Goal: Task Accomplishment & Management: Manage account settings

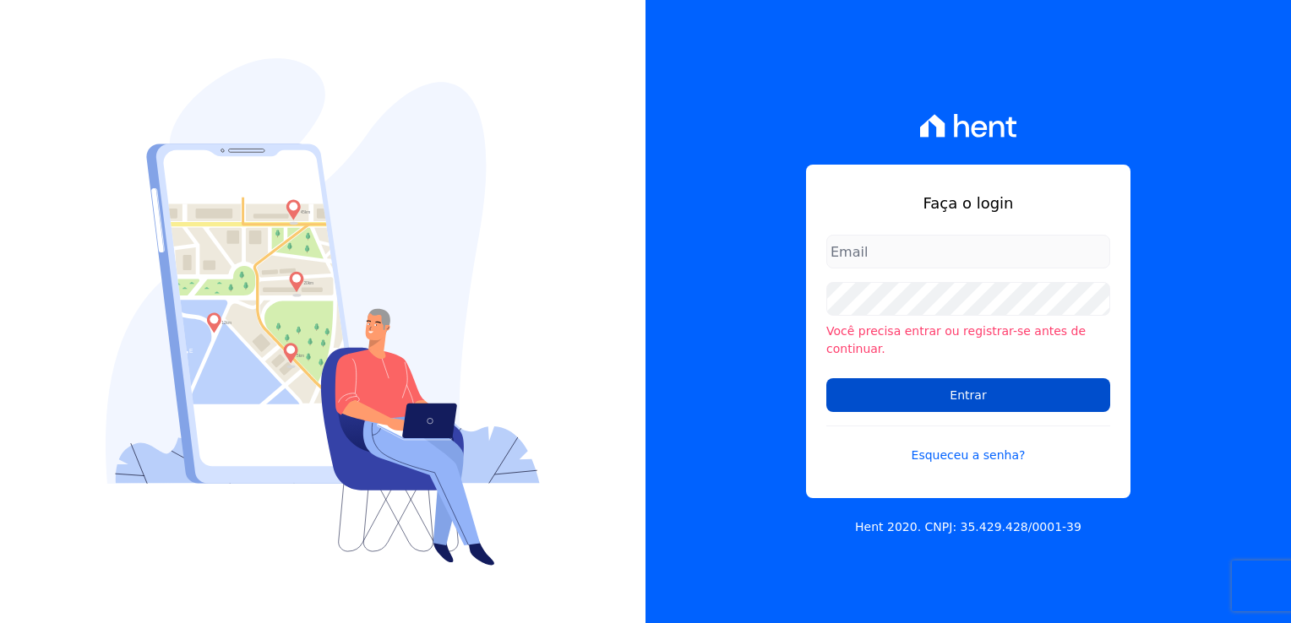
type input "[PERSON_NAME][EMAIL_ADDRESS][PERSON_NAME][DOMAIN_NAME]"
click at [1021, 383] on input "Entrar" at bounding box center [968, 395] width 284 height 34
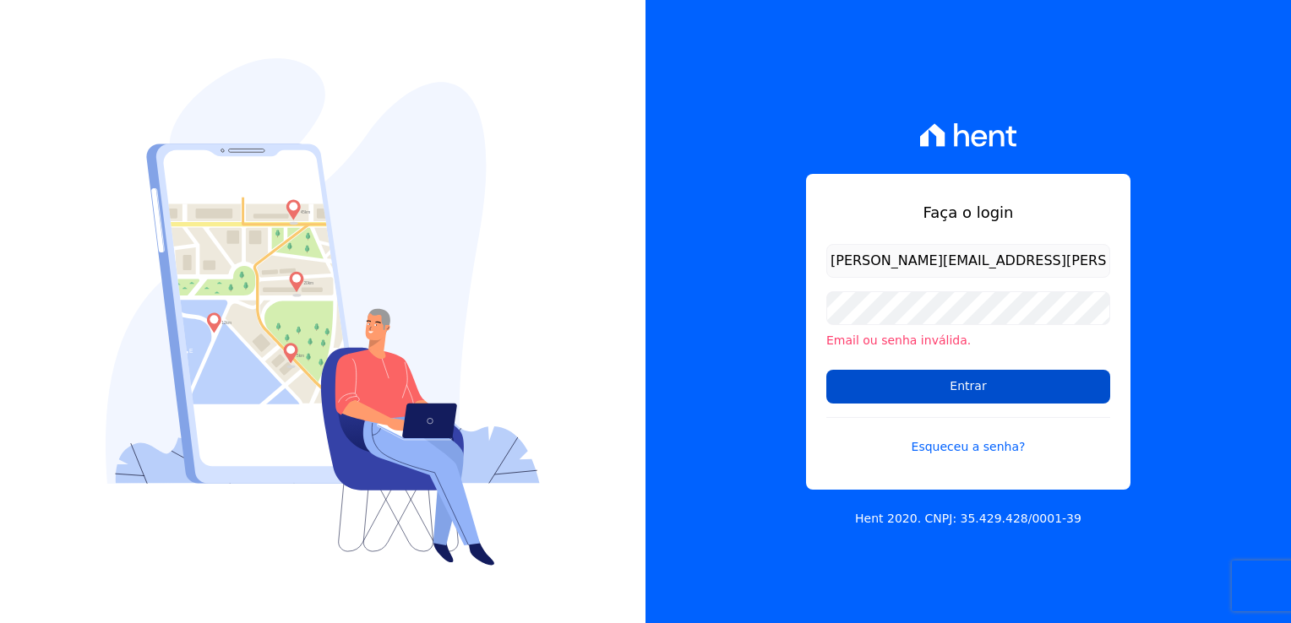
click at [970, 393] on input "Entrar" at bounding box center [968, 387] width 284 height 34
click at [1024, 420] on link "Esqueceu a senha?" at bounding box center [968, 436] width 284 height 39
click at [1005, 394] on input "Entrar" at bounding box center [968, 387] width 284 height 34
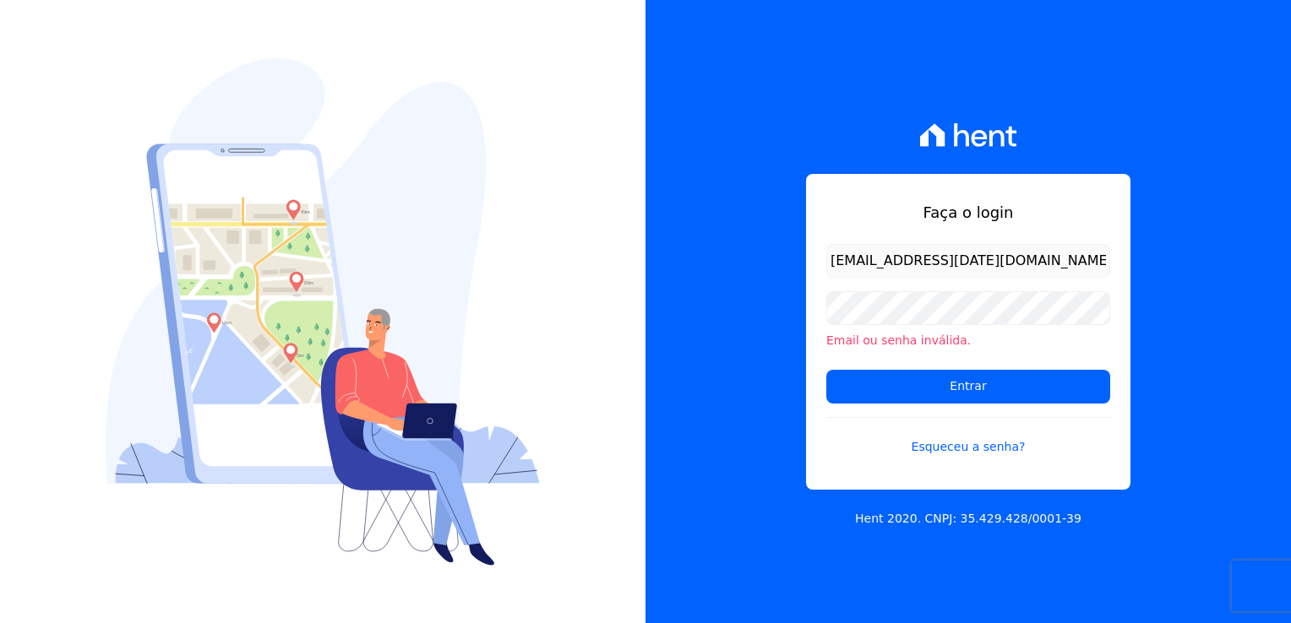
click at [956, 327] on div "Email ou senha inválida." at bounding box center [968, 320] width 284 height 58
drag, startPoint x: 804, startPoint y: 397, endPoint x: 814, endPoint y: 395, distance: 10.3
click at [804, 397] on div "Faça o login michele.araujo@dc4.com.br Email ou senha inválida. Entrar Esqueceu…" at bounding box center [967, 311] width 645 height 623
click at [844, 387] on input "Entrar" at bounding box center [968, 387] width 284 height 34
drag, startPoint x: 969, startPoint y: 248, endPoint x: 977, endPoint y: 257, distance: 11.9
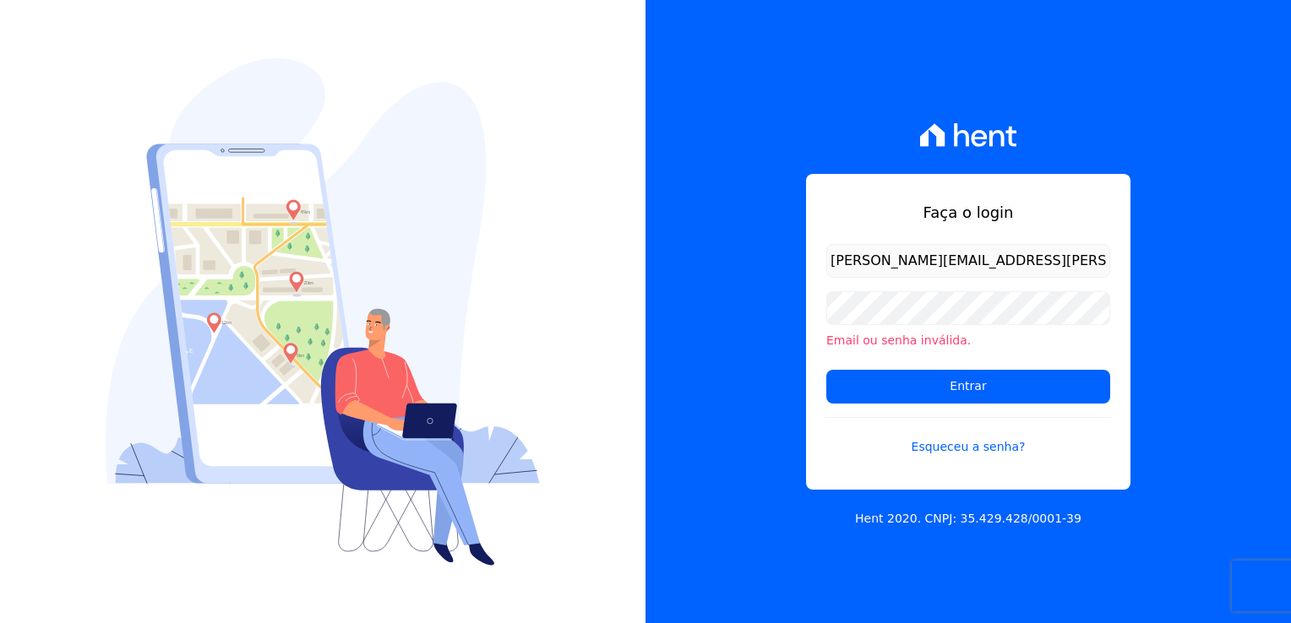
click at [976, 255] on input "[PERSON_NAME][EMAIL_ADDRESS][PERSON_NAME][DOMAIN_NAME]" at bounding box center [968, 261] width 284 height 34
click at [774, 385] on div "Faça o login [PERSON_NAME][EMAIL_ADDRESS][PERSON_NAME][DOMAIN_NAME] Email ou se…" at bounding box center [967, 311] width 645 height 623
click at [946, 379] on input "Entrar" at bounding box center [968, 387] width 284 height 34
